Goal: Communication & Community: Answer question/provide support

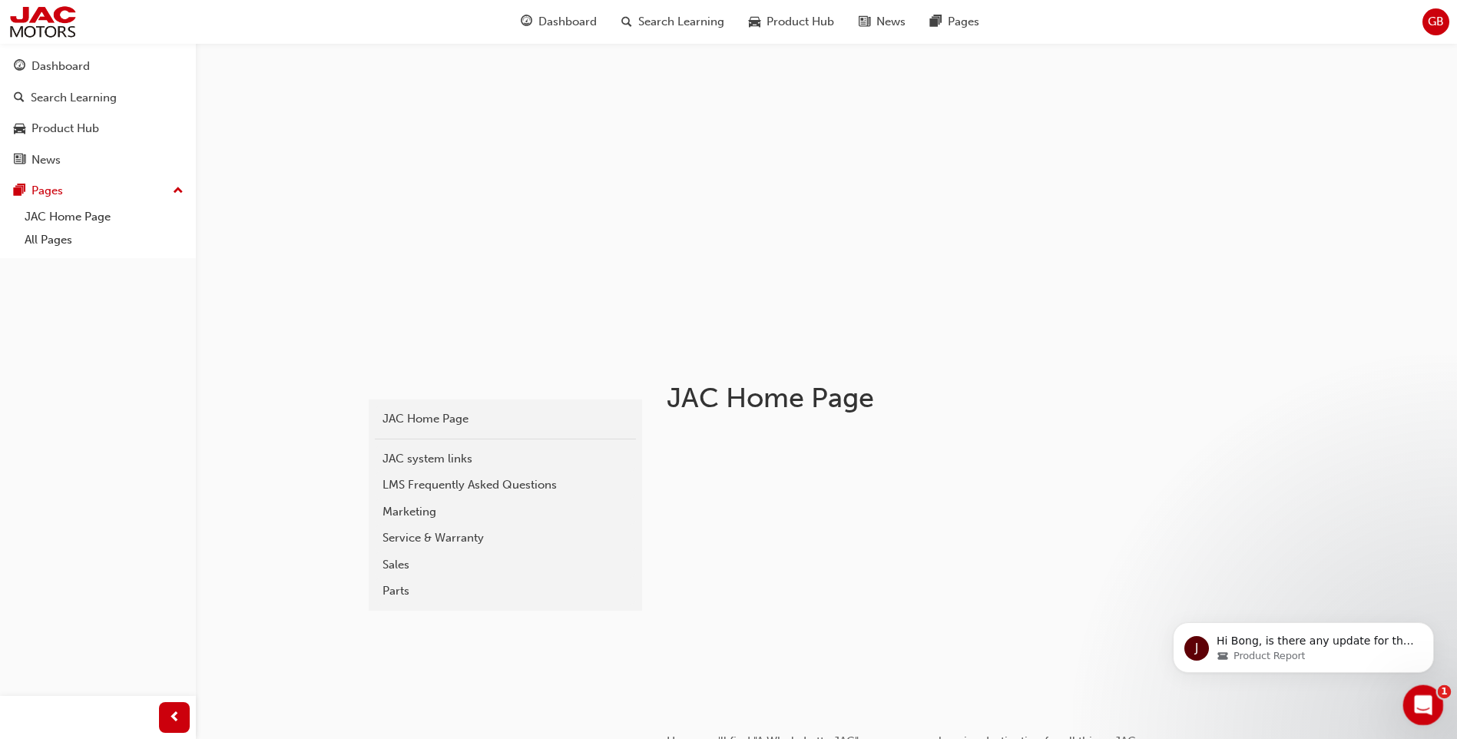
click at [1416, 702] on icon "Open Intercom Messenger" at bounding box center [1421, 702] width 25 height 25
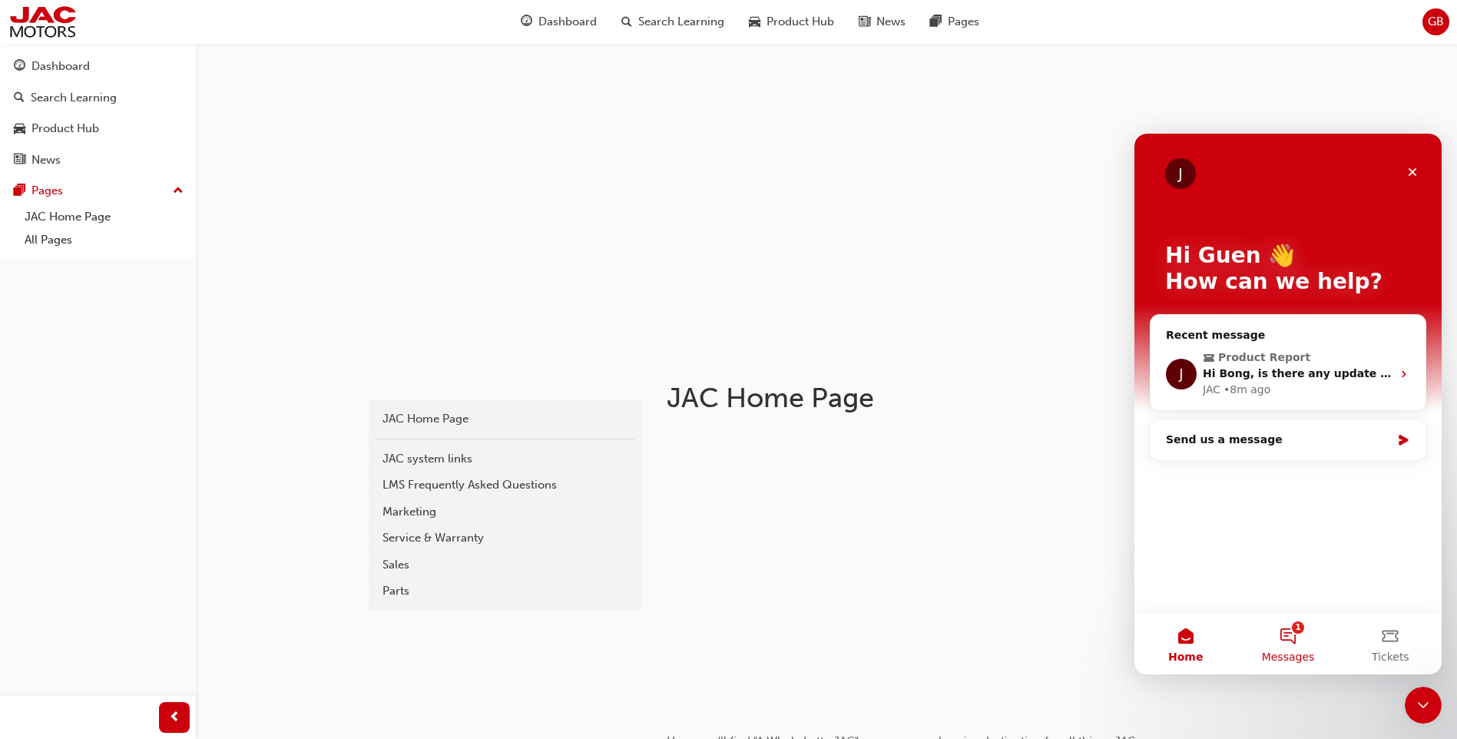
click at [1292, 652] on span "Messages" at bounding box center [1288, 656] width 53 height 11
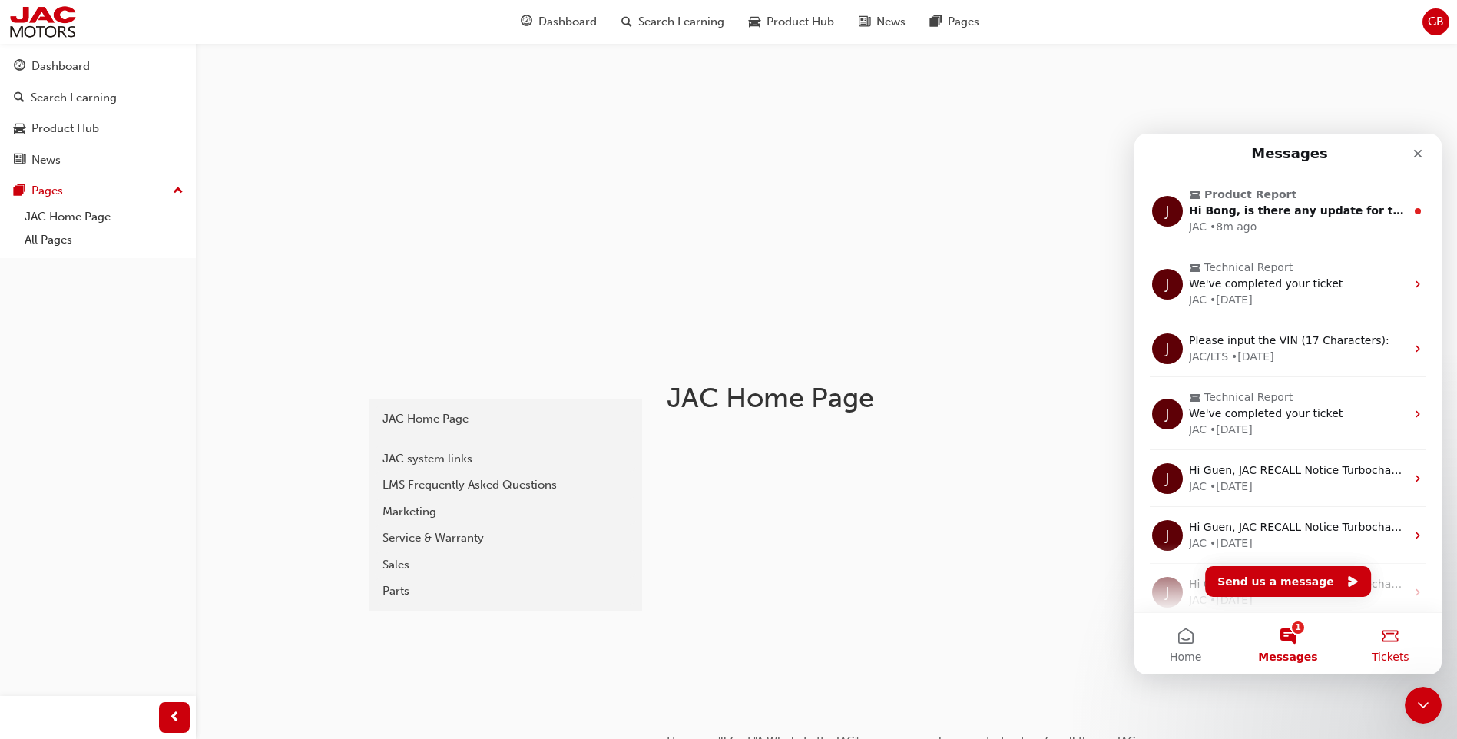
click at [1392, 643] on button "Tickets" at bounding box center [1391, 643] width 102 height 61
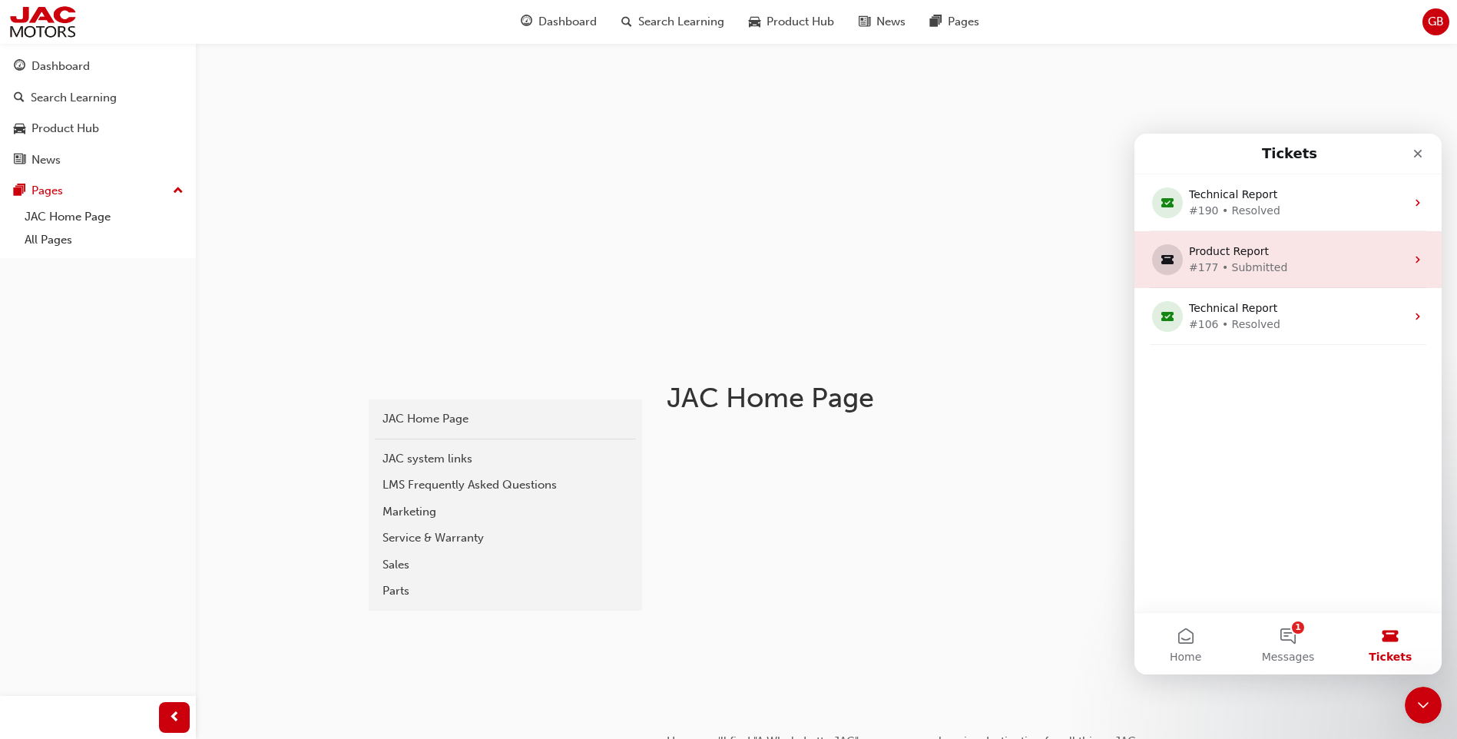
click at [1293, 263] on div "#177 • Submitted" at bounding box center [1285, 268] width 192 height 16
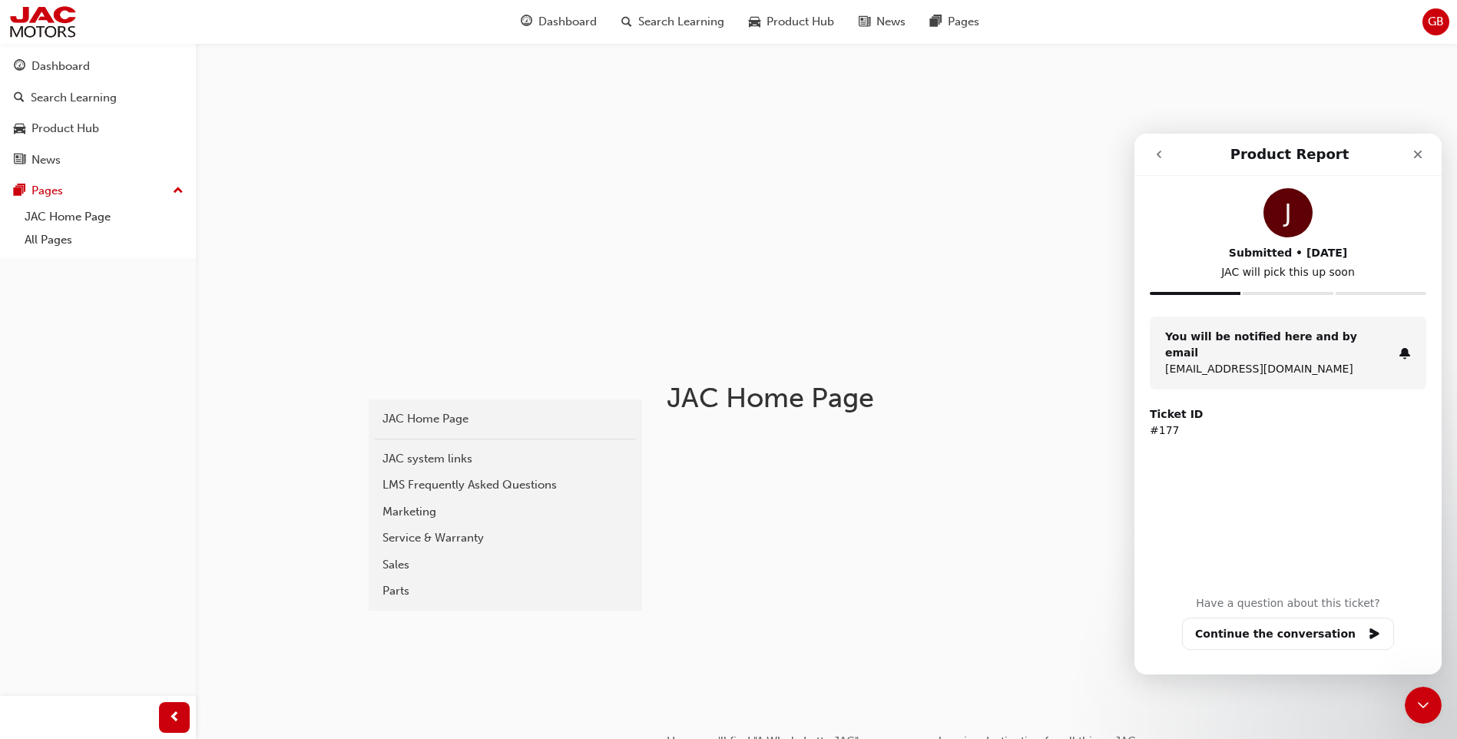
click at [1160, 154] on icon "go back" at bounding box center [1159, 154] width 12 height 12
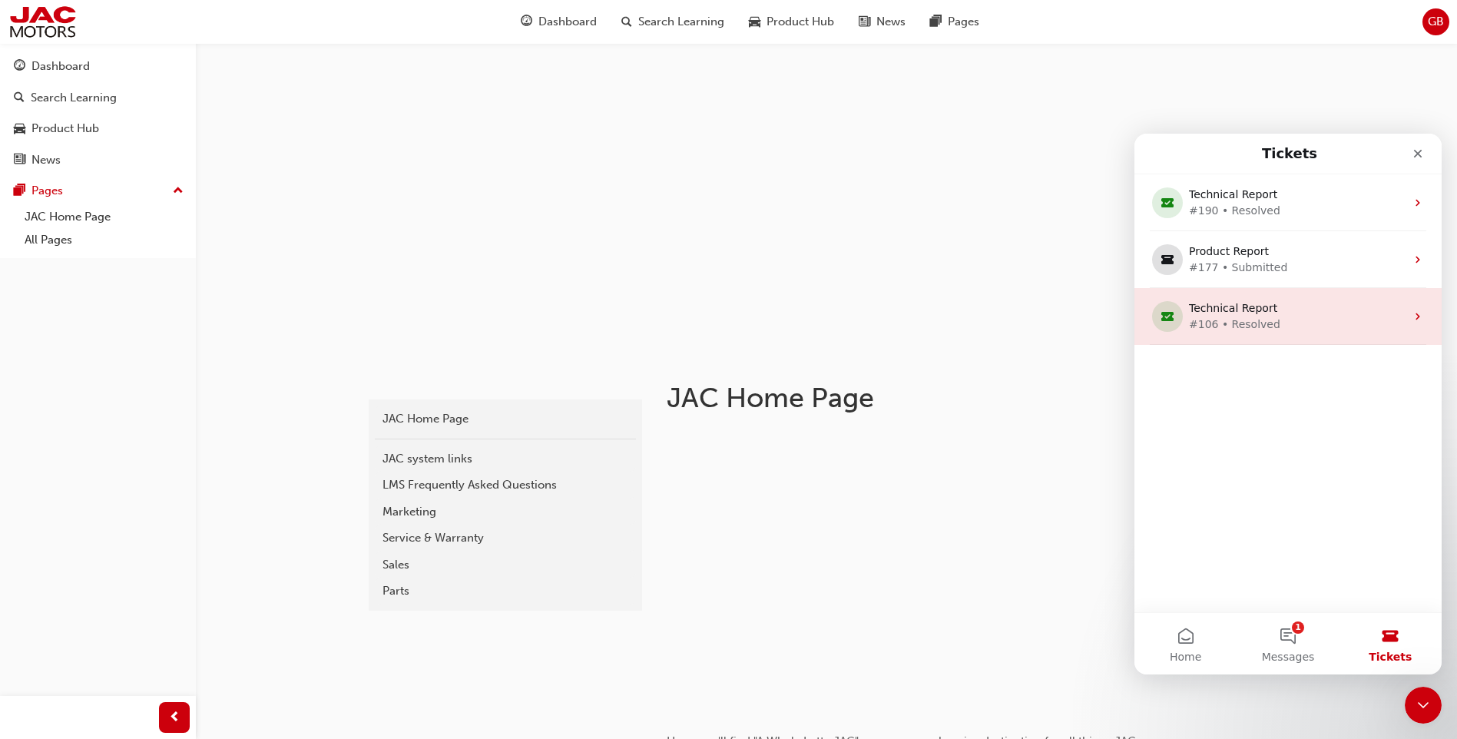
click at [1289, 322] on div "#106 • Resolved" at bounding box center [1285, 324] width 192 height 16
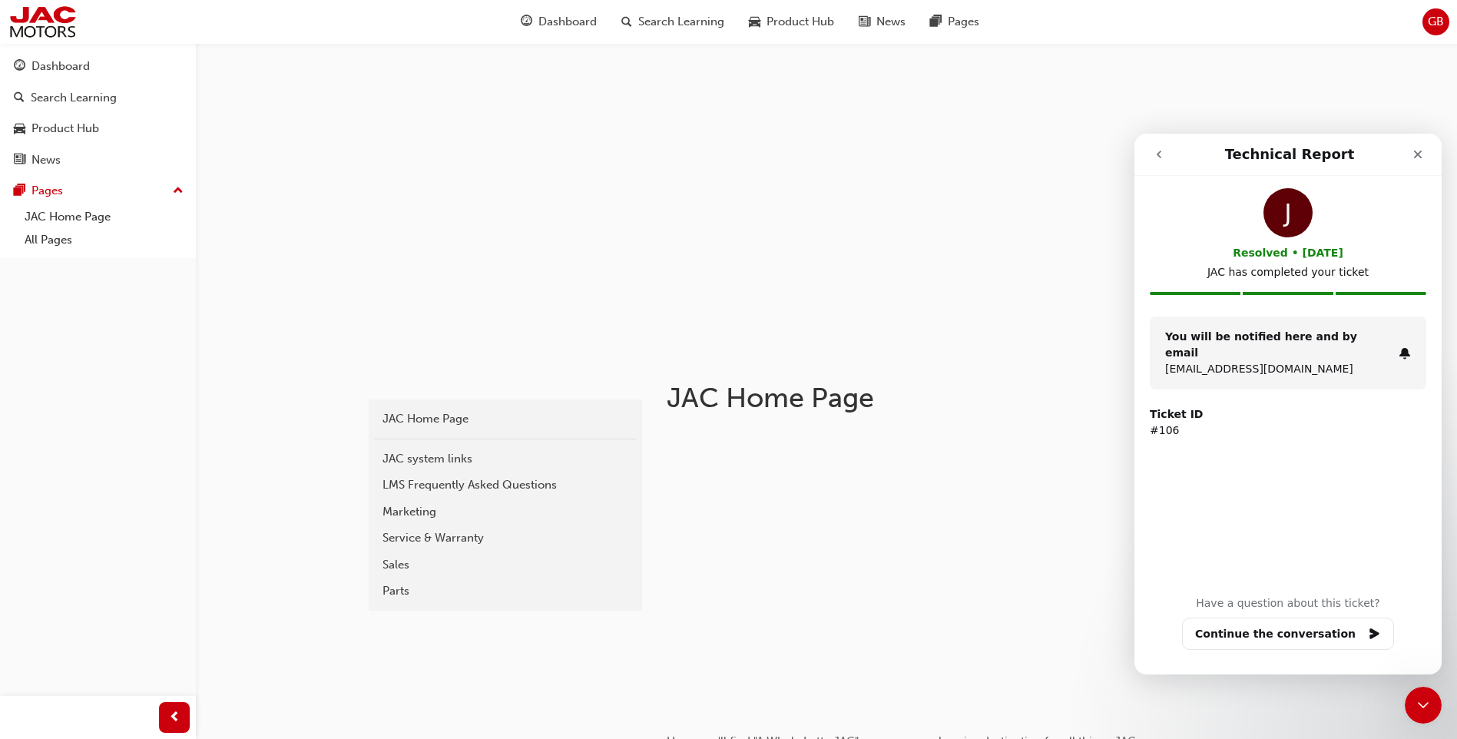
click at [1166, 153] on button "go back" at bounding box center [1158, 154] width 29 height 29
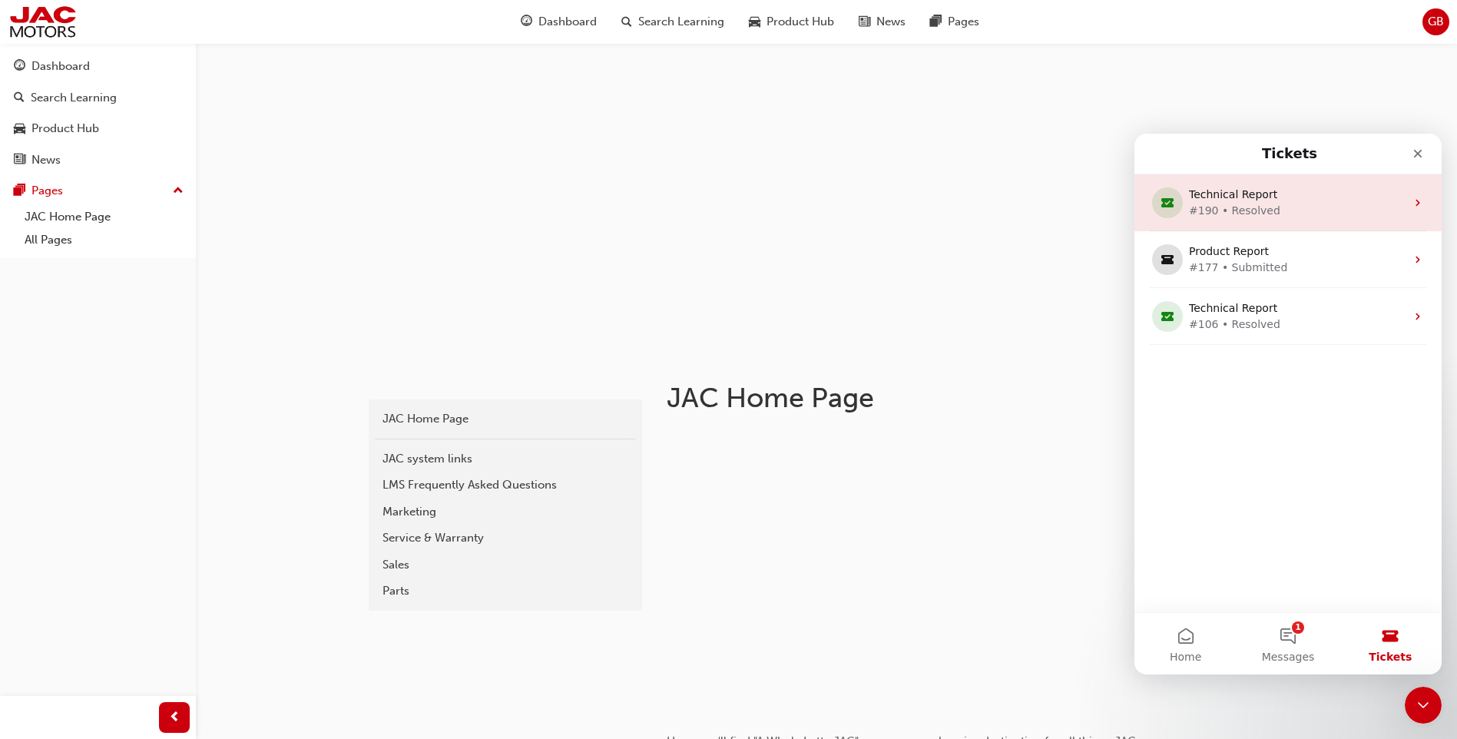
click at [1228, 200] on div "Technical Report" at bounding box center [1285, 195] width 192 height 16
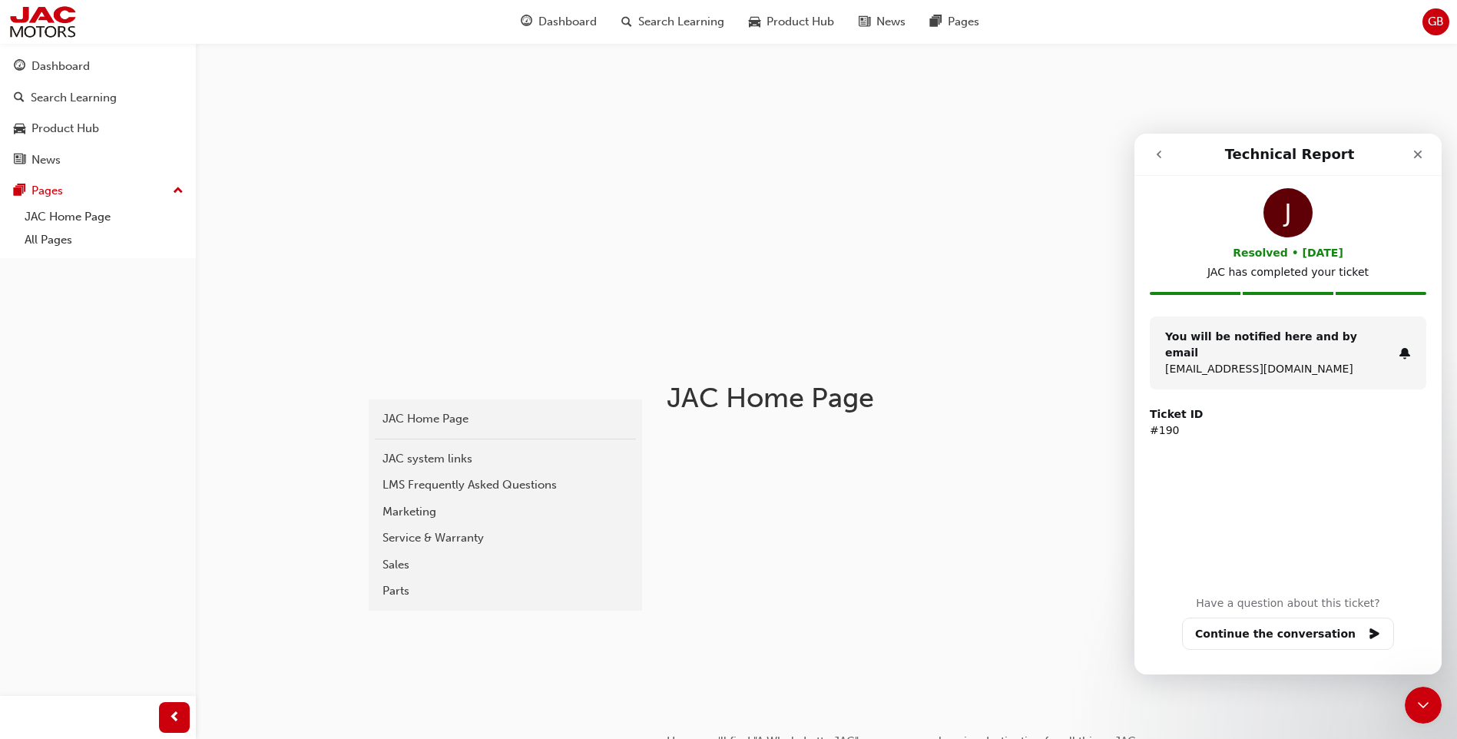
click at [1164, 159] on icon "go back" at bounding box center [1159, 154] width 12 height 12
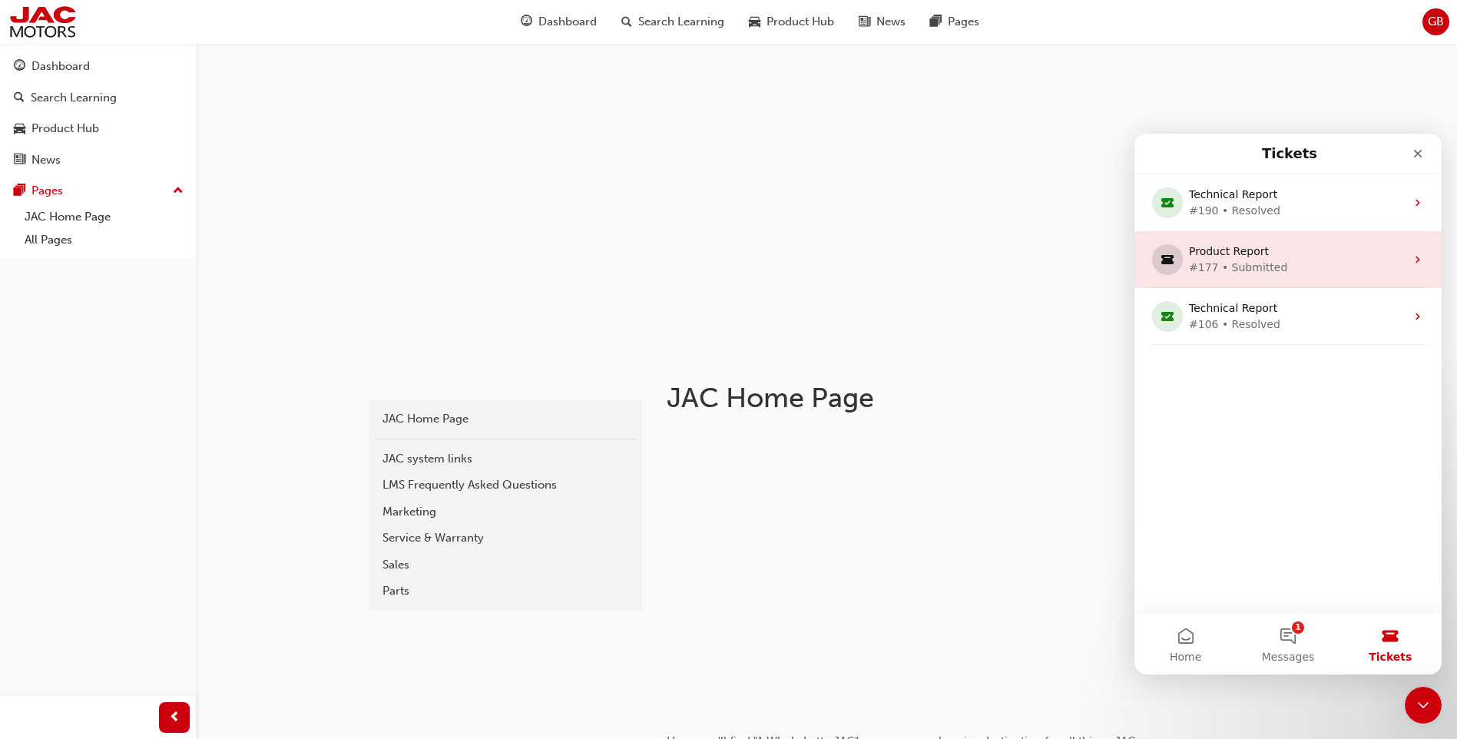
click at [1270, 260] on div "#177 • Submitted" at bounding box center [1285, 268] width 192 height 16
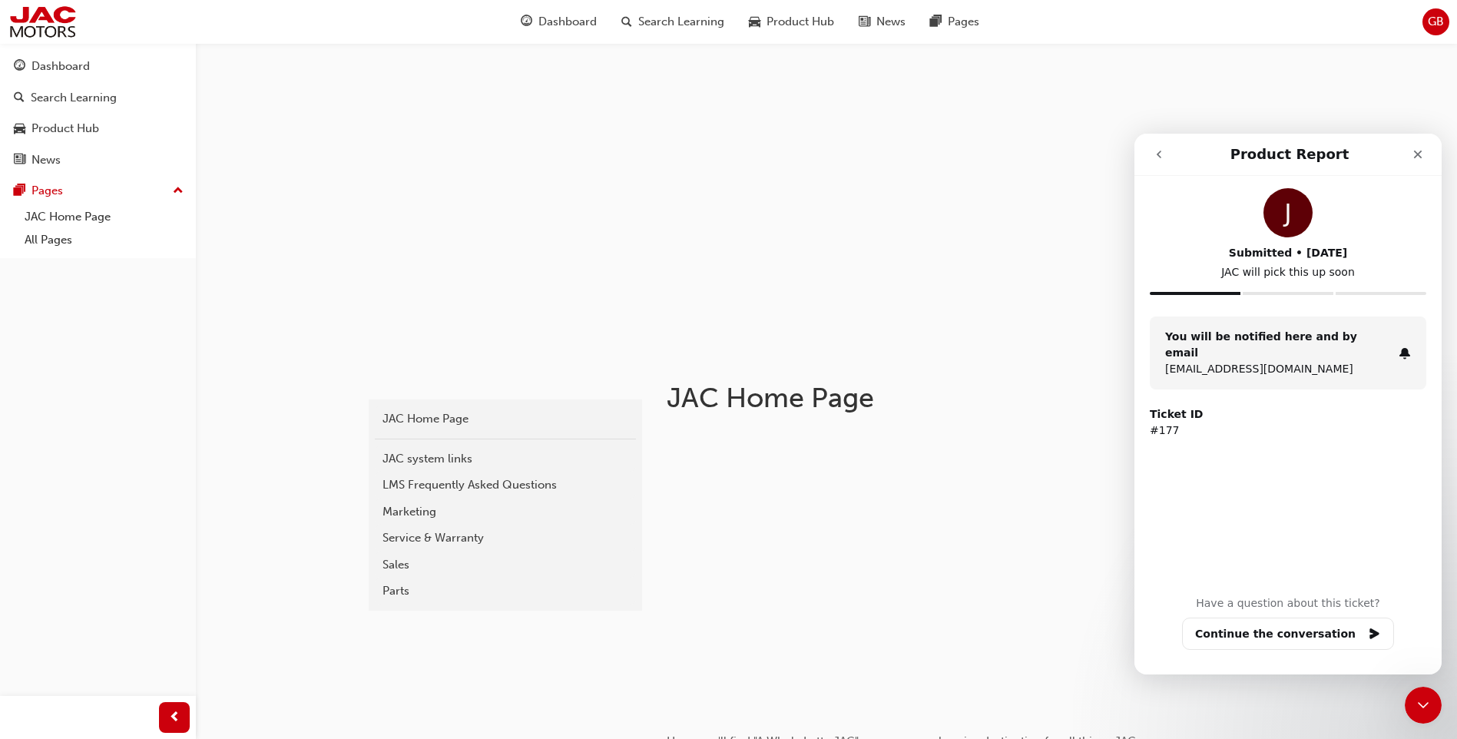
scroll to position [307, 0]
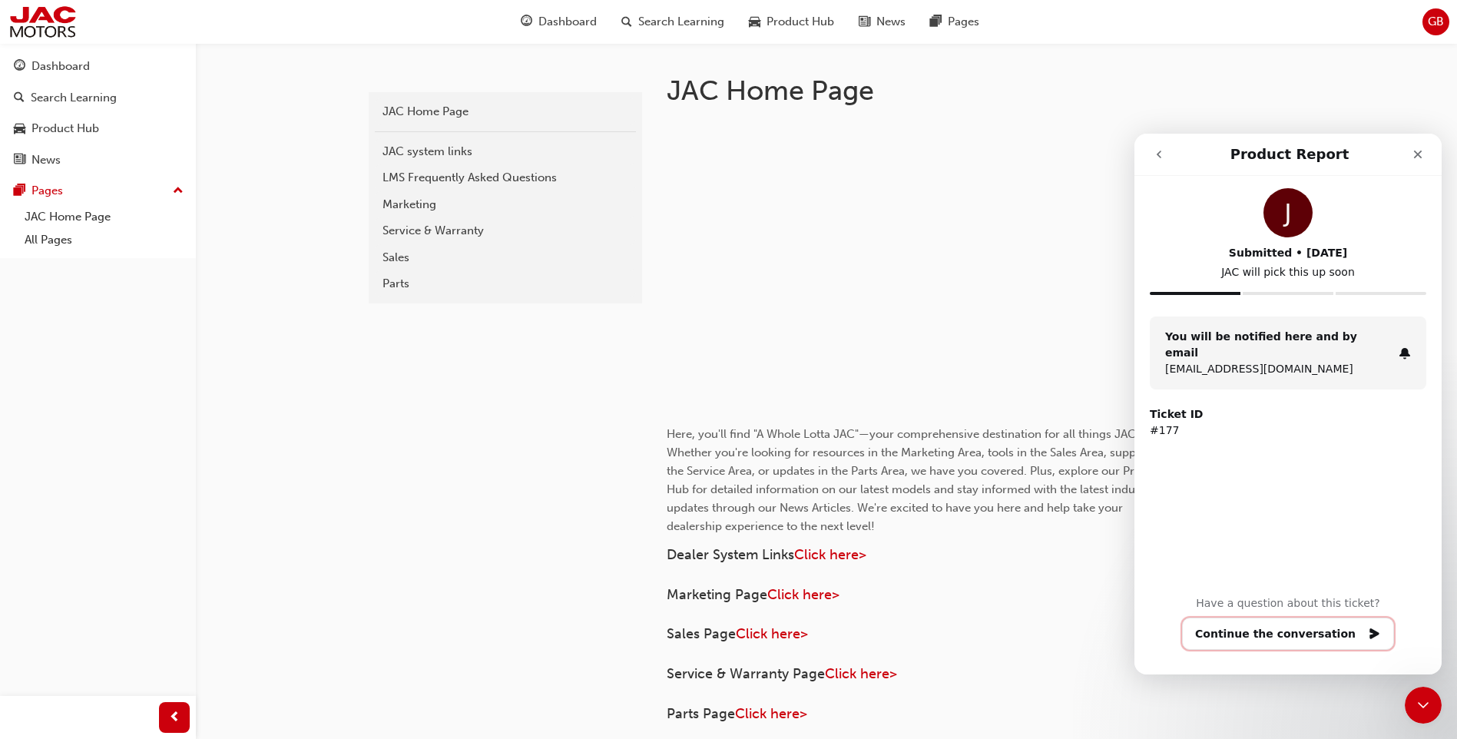
click at [1325, 621] on button "Continue the conversation" at bounding box center [1288, 634] width 212 height 32
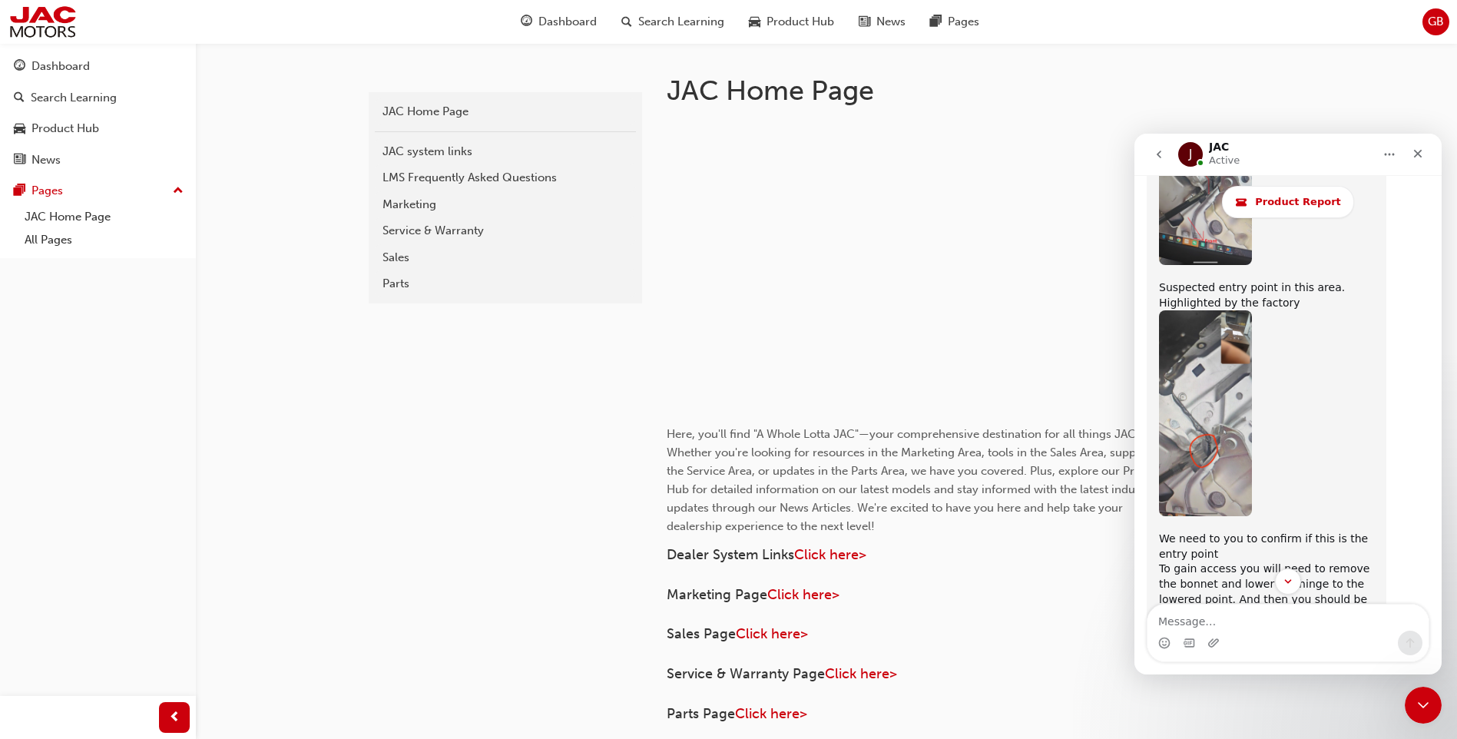
scroll to position [10075, 0]
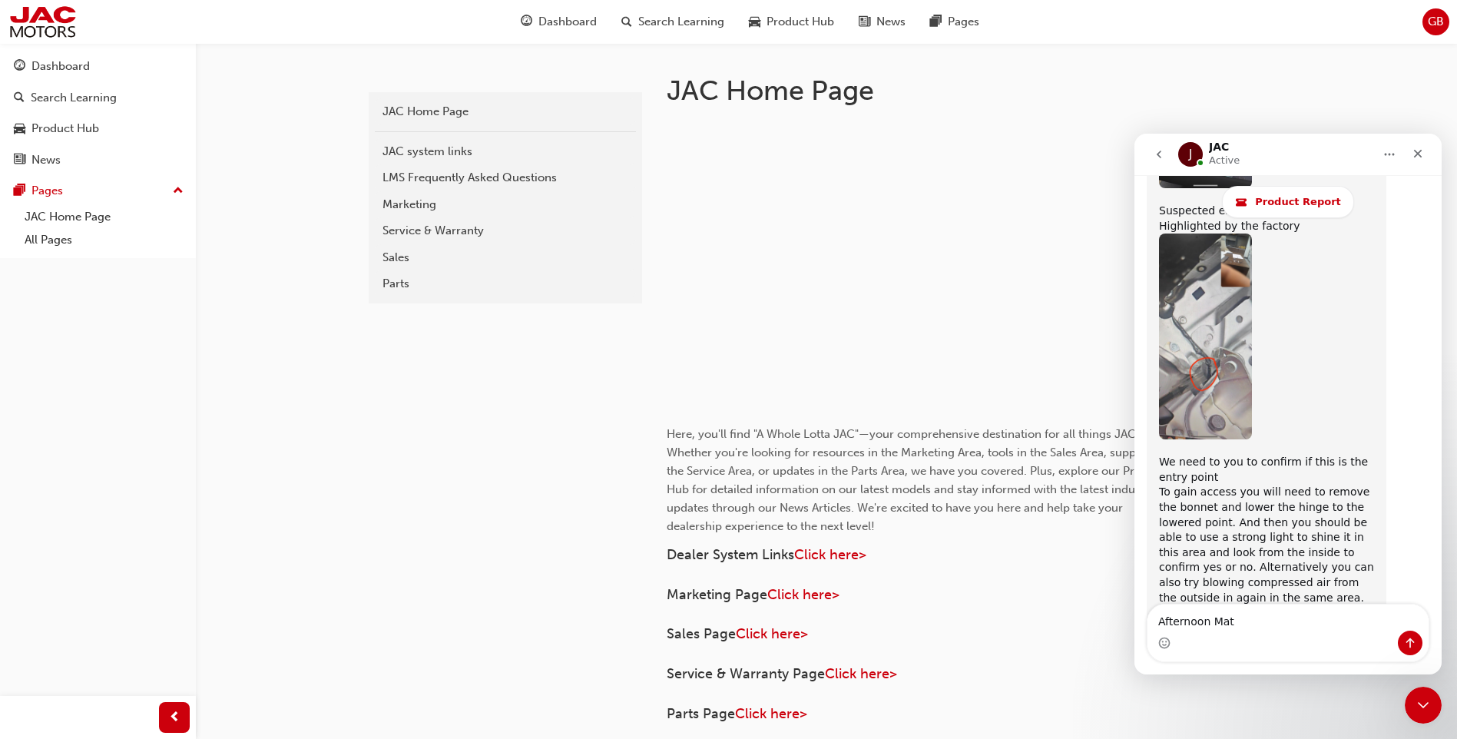
type textarea "Afternoon Mat"
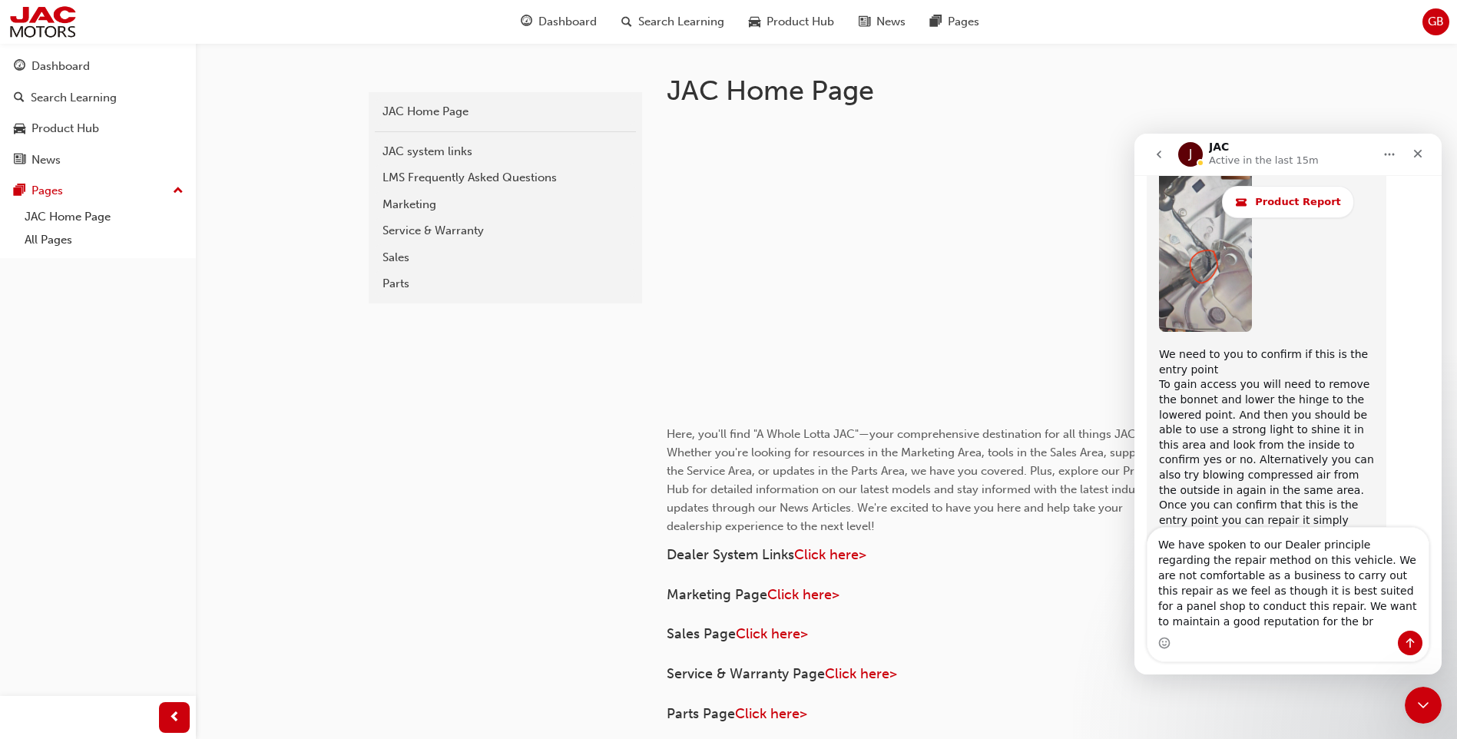
scroll to position [10198, 0]
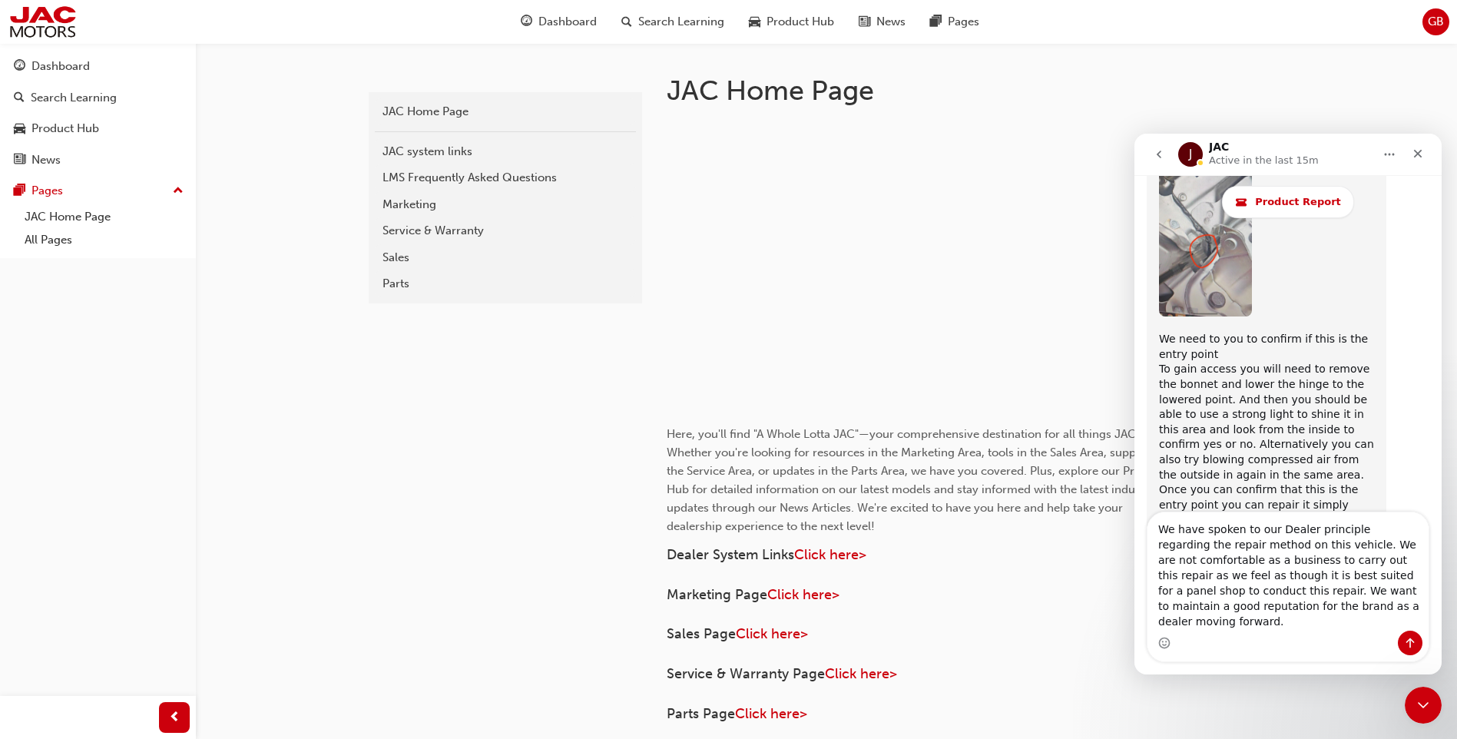
type textarea "We have spoken to our Dealer principle regarding the repair method on this vehi…"
drag, startPoint x: 1406, startPoint y: 642, endPoint x: 1336, endPoint y: 615, distance: 74.9
click at [1407, 642] on icon "Send a message…" at bounding box center [1410, 643] width 8 height 10
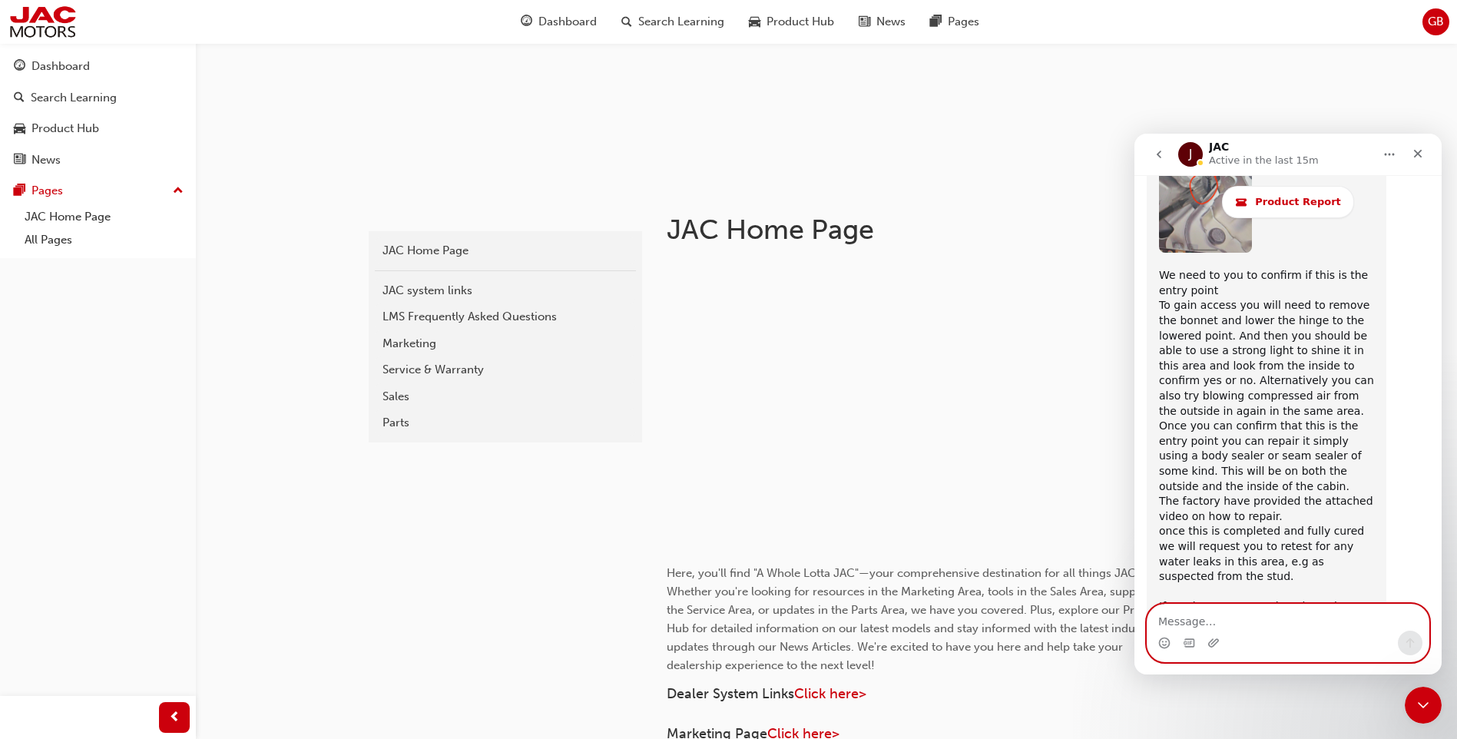
scroll to position [0, 0]
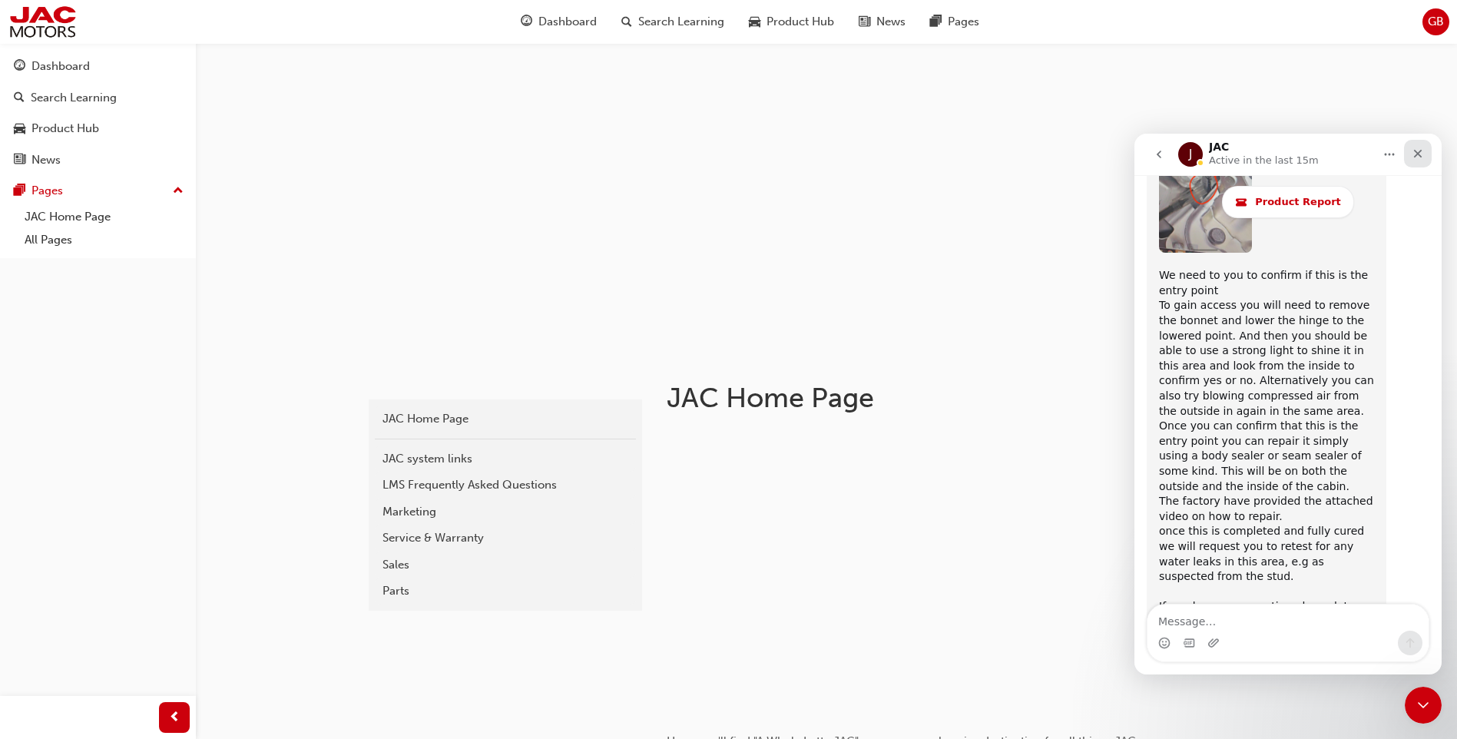
click at [1419, 160] on div "Close" at bounding box center [1418, 154] width 28 height 28
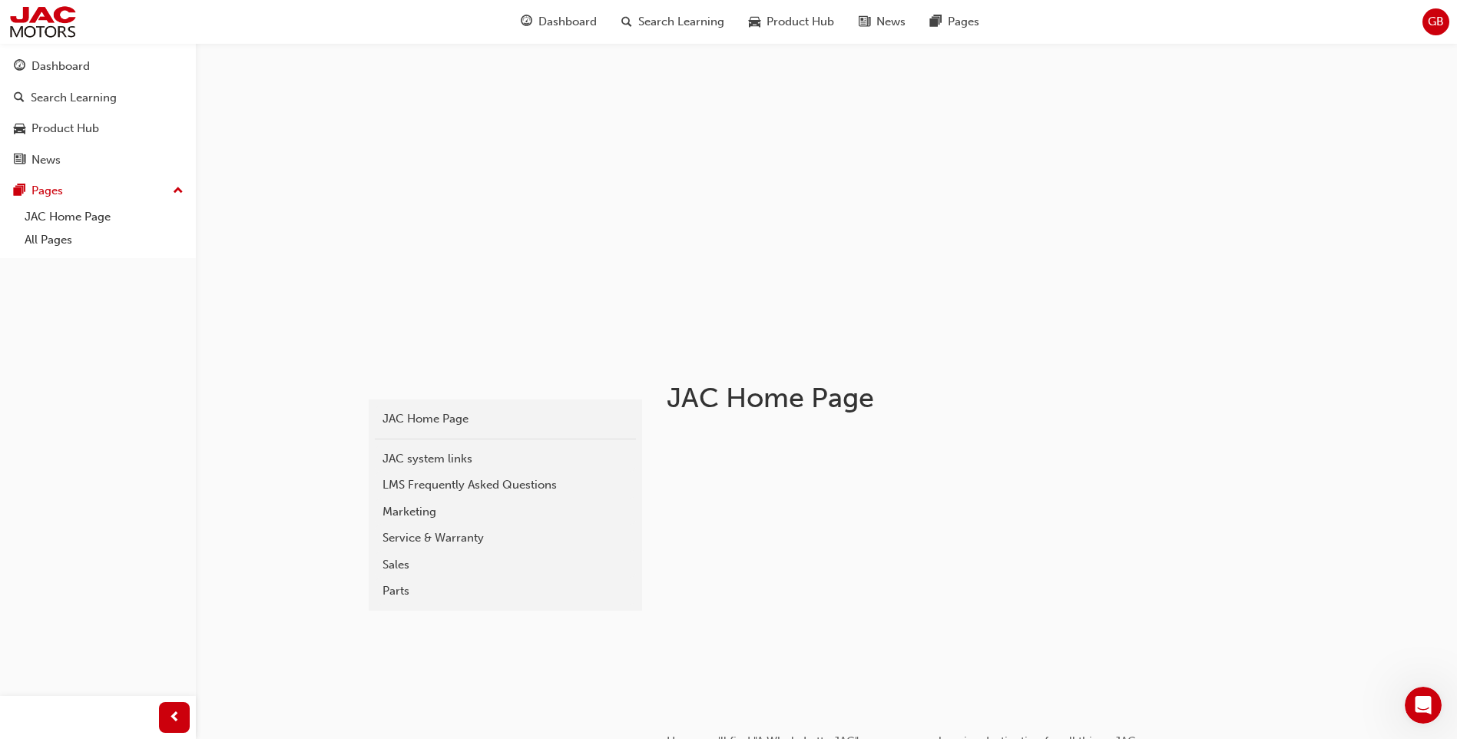
scroll to position [10261, 0]
